Goal: Information Seeking & Learning: Learn about a topic

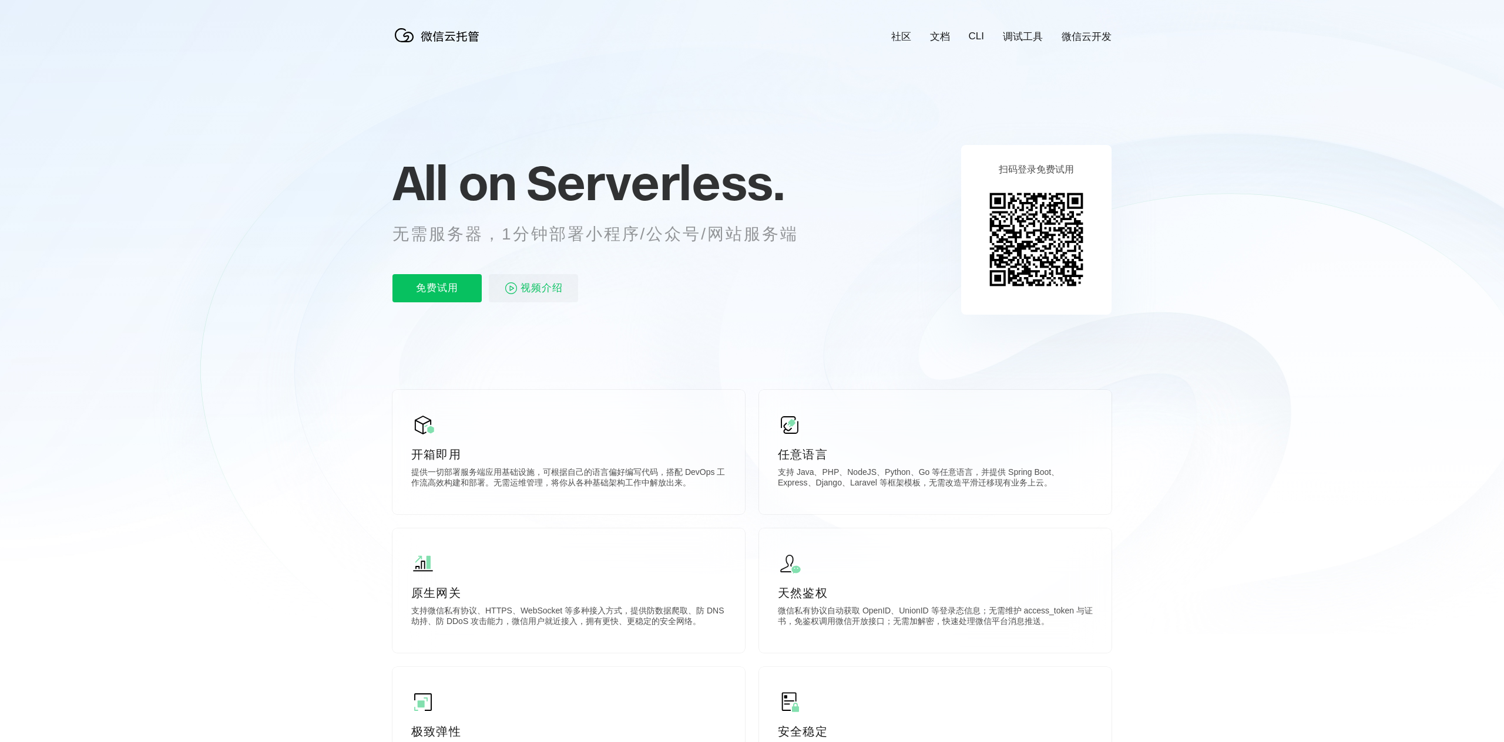
scroll to position [0, 2089]
click at [1171, 338] on icon at bounding box center [752, 317] width 1128 height 634
click at [1174, 357] on icon at bounding box center [752, 317] width 1128 height 634
click at [1175, 359] on icon at bounding box center [752, 317] width 1128 height 634
click at [1171, 361] on icon at bounding box center [752, 317] width 1128 height 634
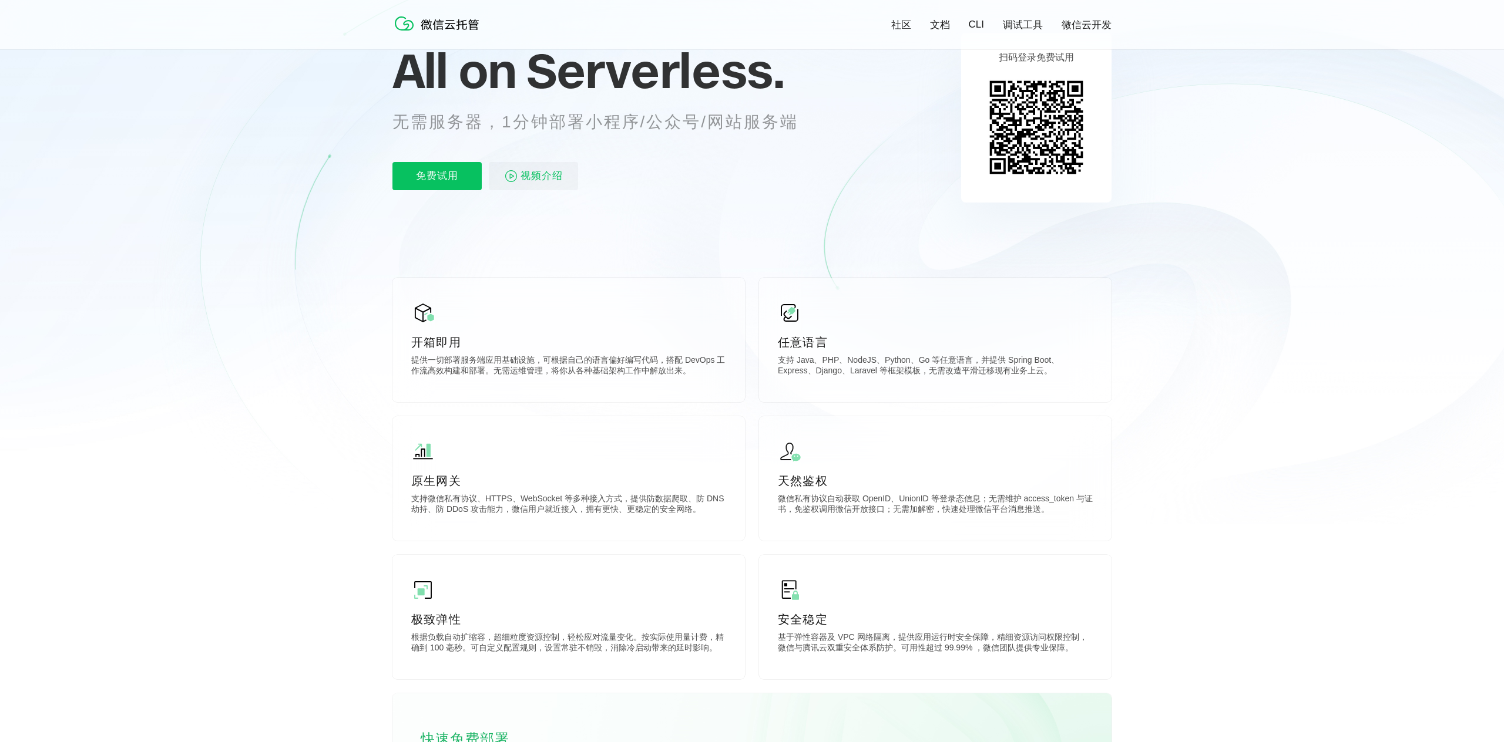
scroll to position [179, 0]
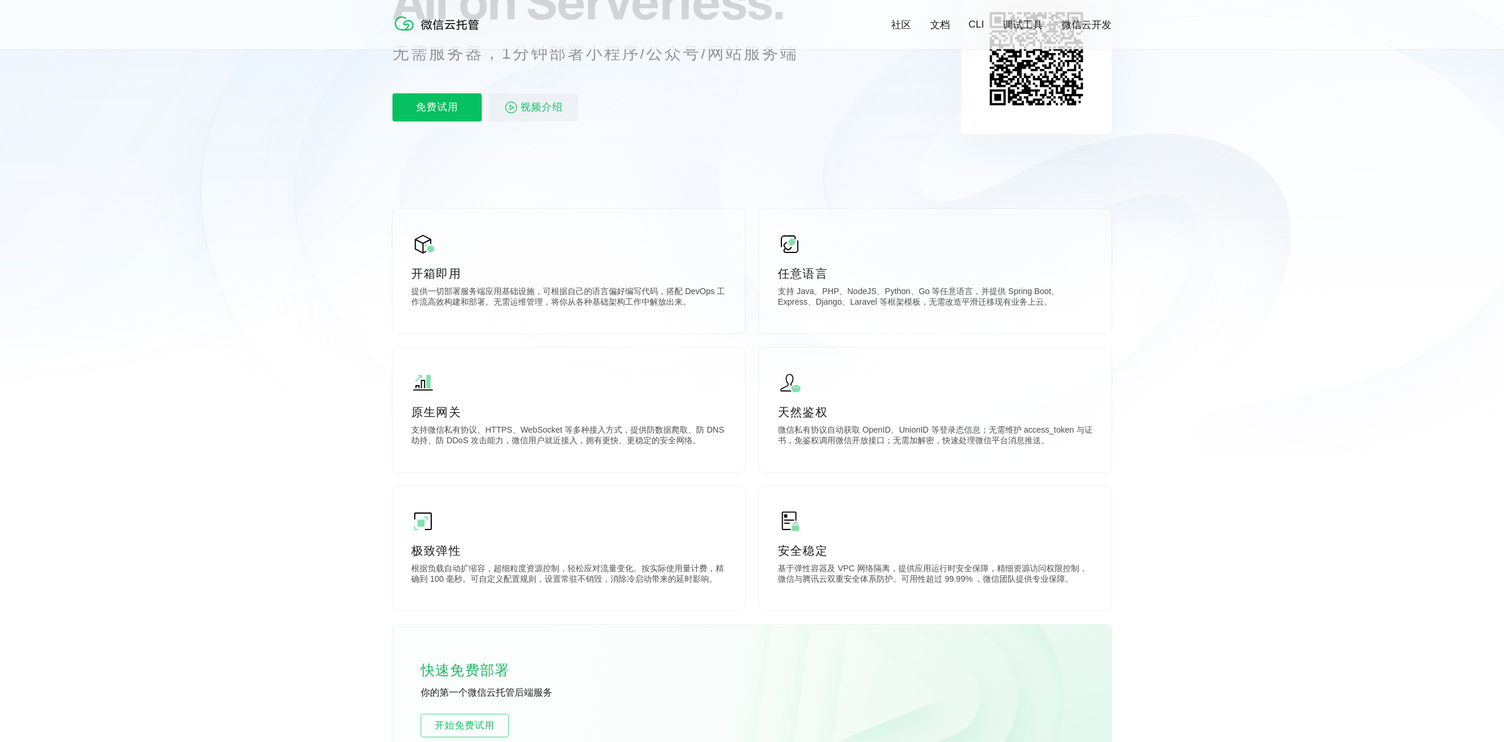
click at [1165, 412] on icon at bounding box center [752, 138] width 1128 height 634
click at [1174, 395] on icon at bounding box center [752, 138] width 1128 height 634
click at [1161, 391] on icon at bounding box center [752, 138] width 1128 height 634
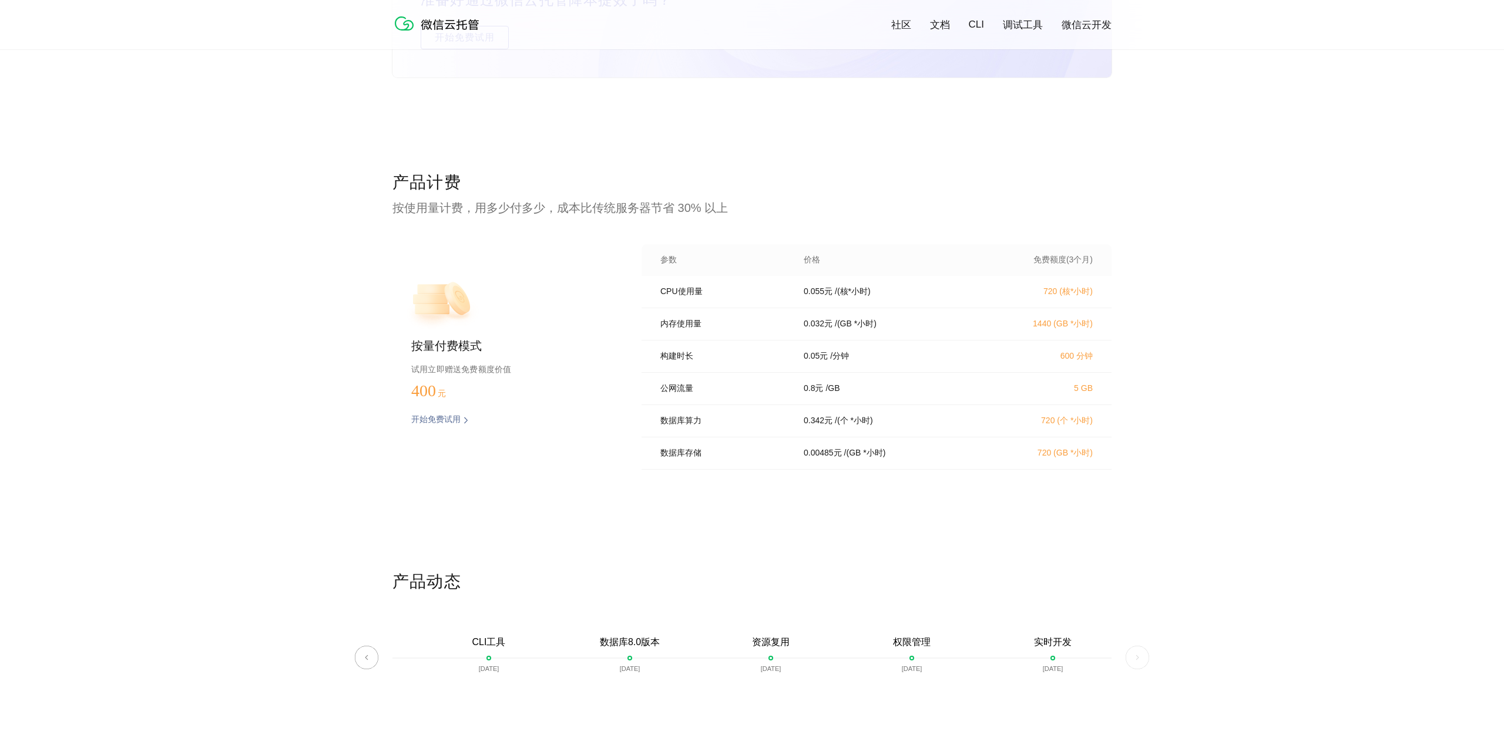
scroll to position [2190, 0]
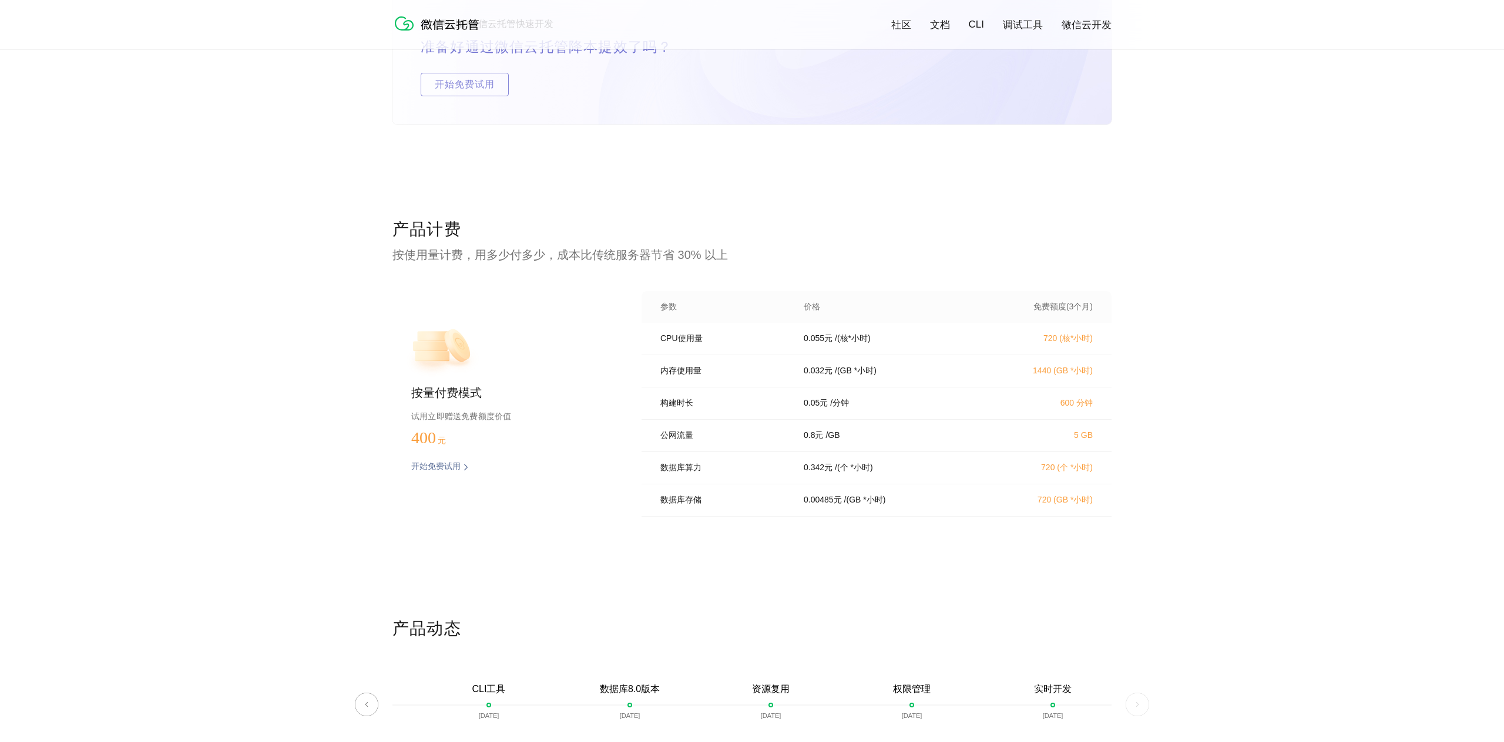
click at [1182, 378] on div "产品计费 按使用量计费，用多少付多少，成本比传统服务器节省 30% 以上 按量付费模式 试用立即赠送免费额度价值 400 元 开始免费试用 预估费用 参数 价…" at bounding box center [752, 418] width 1504 height 399
click at [1178, 378] on div "产品计费 按使用量计费，用多少付多少，成本比传统服务器节省 30% 以上 按量付费模式 试用立即赠送免费额度价值 400 元 开始免费试用 预估费用 参数 价…" at bounding box center [752, 418] width 1504 height 399
click at [1177, 378] on div "产品计费 按使用量计费，用多少付多少，成本比传统服务器节省 30% 以上 按量付费模式 试用立即赠送免费额度价值 400 元 开始免费试用 预估费用 参数 价…" at bounding box center [752, 418] width 1504 height 399
click at [1181, 372] on div "产品计费 按使用量计费，用多少付多少，成本比传统服务器节省 30% 以上 按量付费模式 试用立即赠送免费额度价值 400 元 开始免费试用 预估费用 参数 价…" at bounding box center [752, 418] width 1504 height 399
click at [1183, 377] on div "产品计费 按使用量计费，用多少付多少，成本比传统服务器节省 30% 以上 按量付费模式 试用立即赠送免费额度价值 400 元 开始免费试用 预估费用 参数 价…" at bounding box center [752, 418] width 1504 height 399
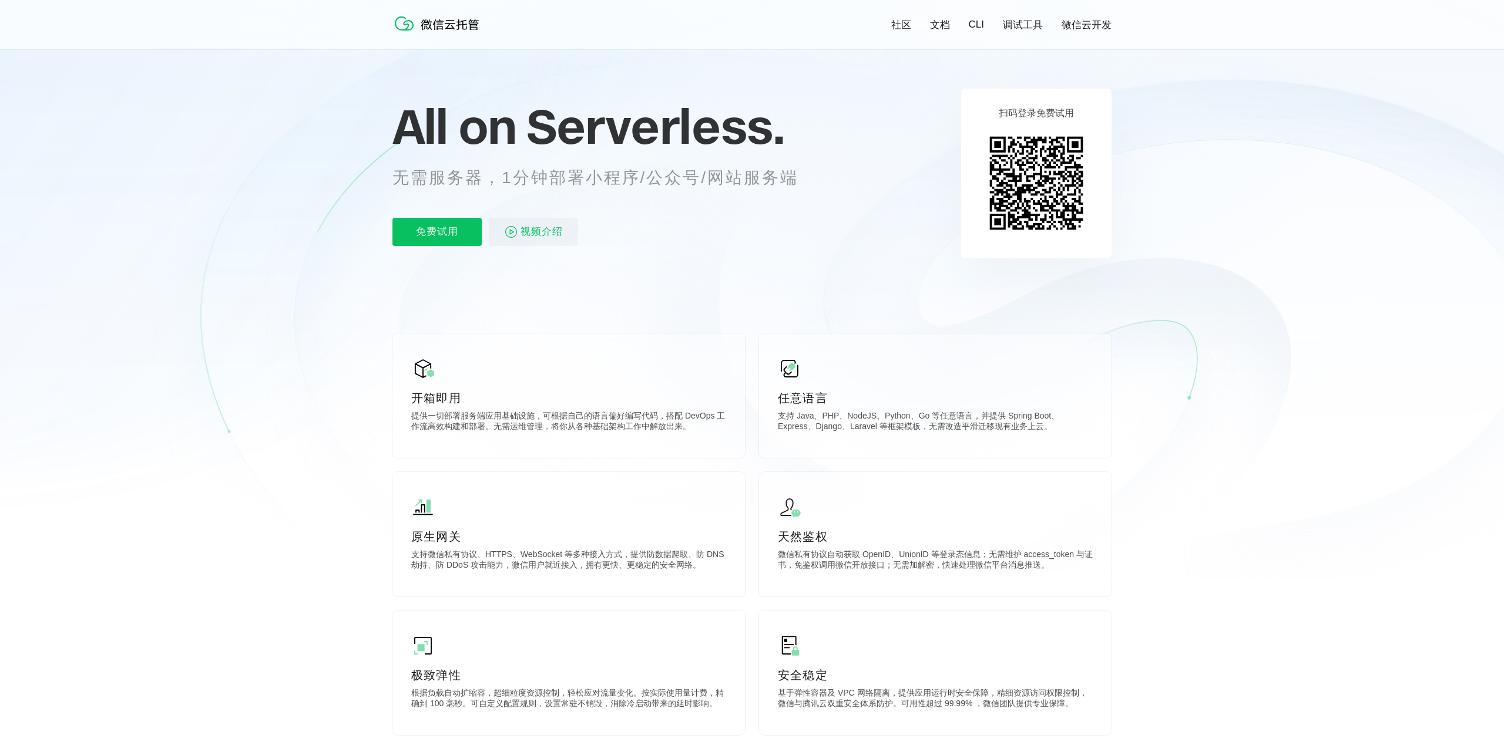
scroll to position [0, 0]
